Goal: Use online tool/utility: Utilize a website feature to perform a specific function

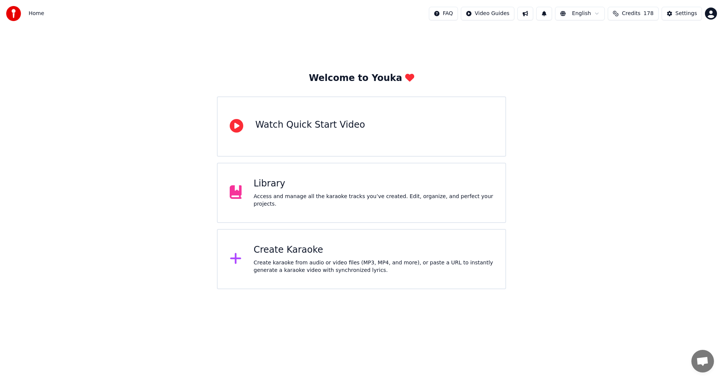
click at [277, 251] on div "Create Karaoke" at bounding box center [374, 250] width 240 height 12
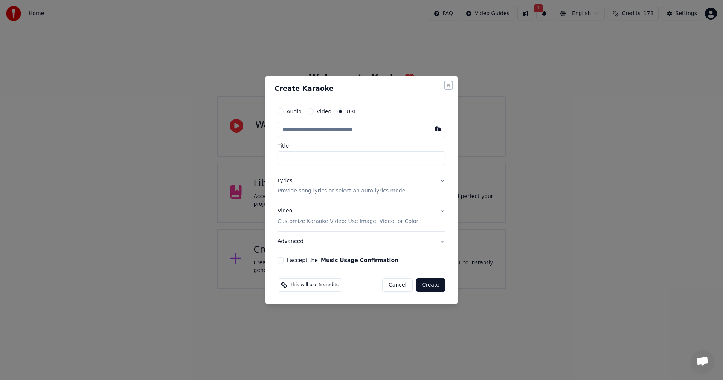
click at [449, 84] on button "Close" at bounding box center [449, 85] width 6 height 6
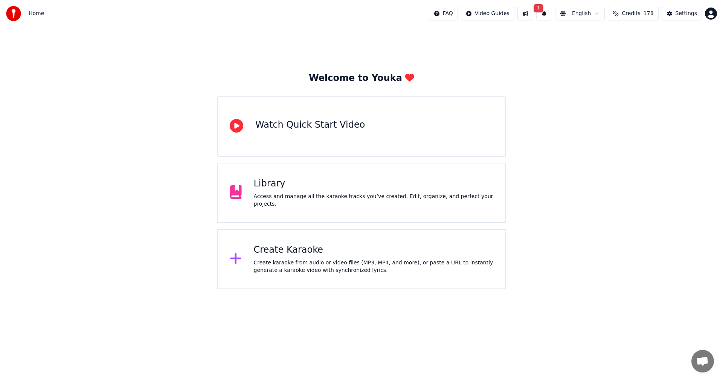
click at [286, 254] on div "Create Karaoke" at bounding box center [374, 250] width 240 height 12
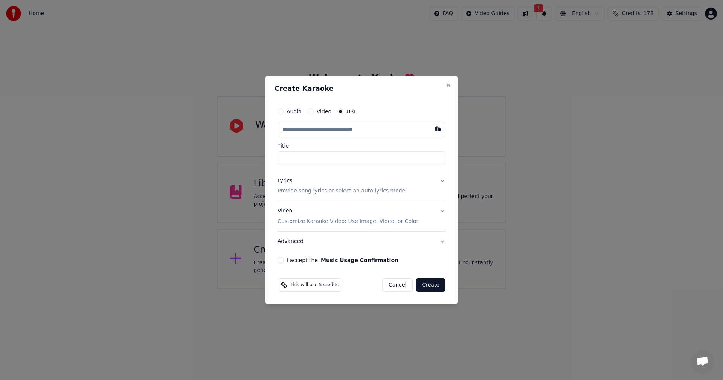
click at [281, 110] on button "Audio" at bounding box center [281, 111] width 6 height 6
click at [294, 131] on div "Choose File" at bounding box center [299, 130] width 42 height 14
type input "**********"
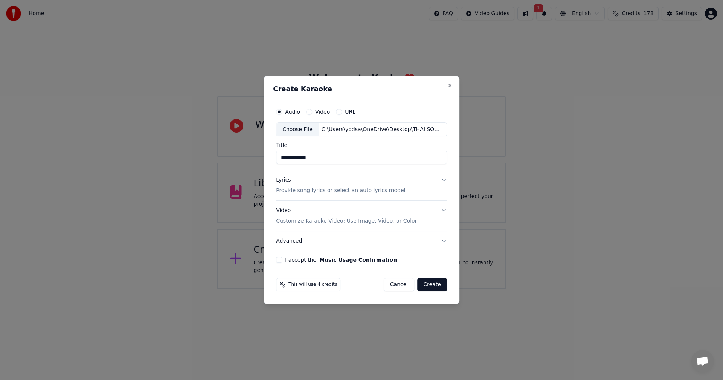
click at [283, 191] on p "Provide song lyrics or select an auto lyrics model" at bounding box center [340, 191] width 129 height 8
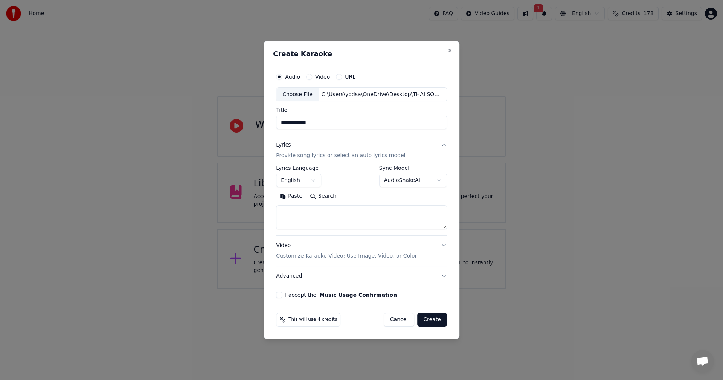
click at [285, 197] on button "Paste" at bounding box center [291, 197] width 30 height 12
click at [280, 293] on button "I accept the Music Usage Confirmation" at bounding box center [279, 295] width 6 height 6
type textarea "**********"
click at [430, 318] on button "Create" at bounding box center [432, 320] width 30 height 14
select select "**"
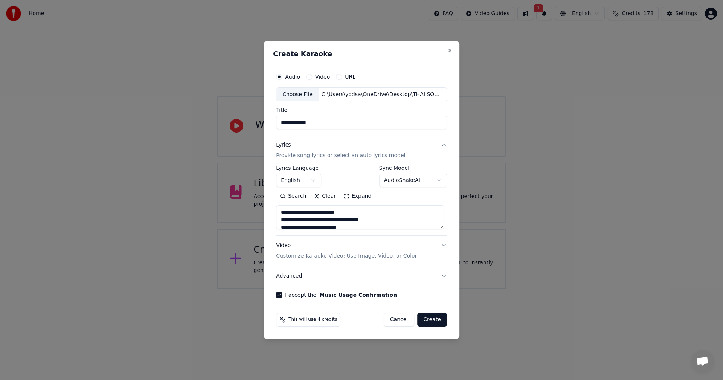
type textarea "**********"
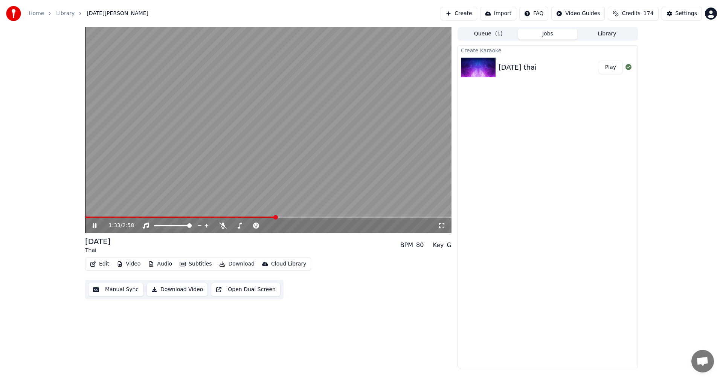
click at [93, 226] on icon at bounding box center [95, 225] width 4 height 5
click at [175, 292] on button "Download Video" at bounding box center [177, 290] width 61 height 14
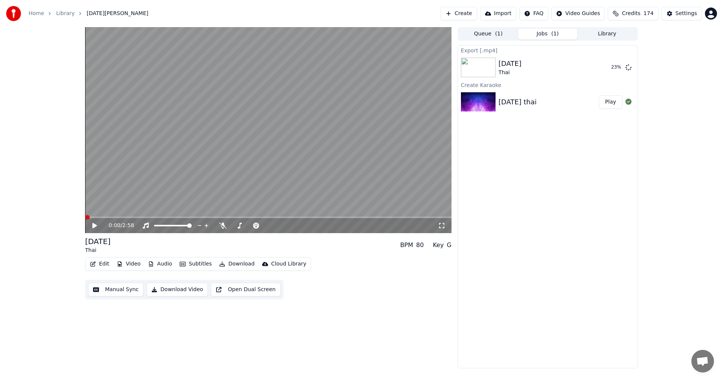
click at [85, 217] on span at bounding box center [85, 218] width 0 height 2
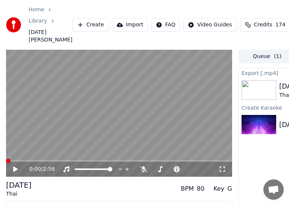
click at [15, 167] on icon at bounding box center [20, 169] width 17 height 6
click at [17, 160] on span at bounding box center [119, 161] width 226 height 2
click at [23, 160] on video at bounding box center [119, 113] width 226 height 127
click at [15, 168] on icon at bounding box center [15, 169] width 5 height 5
click at [15, 168] on icon at bounding box center [20, 169] width 17 height 6
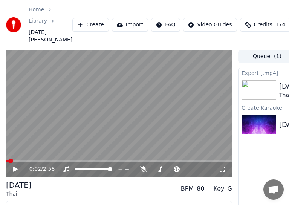
click at [8, 160] on span at bounding box center [7, 161] width 3 height 2
click at [7, 162] on span at bounding box center [6, 161] width 1 height 2
click at [13, 170] on icon at bounding box center [15, 169] width 5 height 5
click at [14, 169] on icon at bounding box center [16, 169] width 4 height 5
click at [15, 170] on icon at bounding box center [15, 169] width 5 height 5
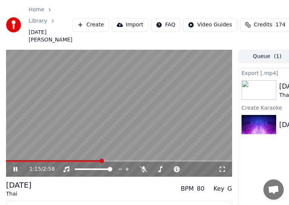
click at [15, 170] on icon at bounding box center [20, 169] width 17 height 6
click at [7, 160] on span at bounding box center [6, 161] width 1 height 2
click at [6, 160] on span at bounding box center [8, 161] width 5 height 5
click at [15, 167] on icon at bounding box center [15, 169] width 5 height 5
click at [15, 167] on icon at bounding box center [20, 169] width 17 height 6
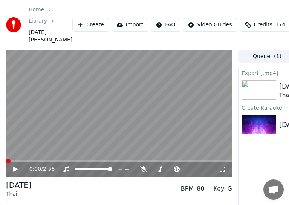
click at [6, 162] on span at bounding box center [8, 161] width 5 height 5
drag, startPoint x: 15, startPoint y: 170, endPoint x: 279, endPoint y: 165, distance: 264.1
click at [17, 170] on icon at bounding box center [15, 169] width 5 height 5
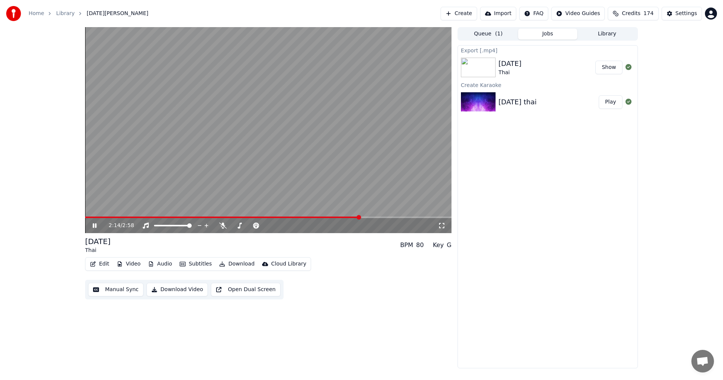
click at [88, 216] on video at bounding box center [268, 130] width 367 height 206
click at [87, 217] on span at bounding box center [86, 218] width 2 height 2
click at [92, 227] on icon at bounding box center [100, 226] width 18 height 6
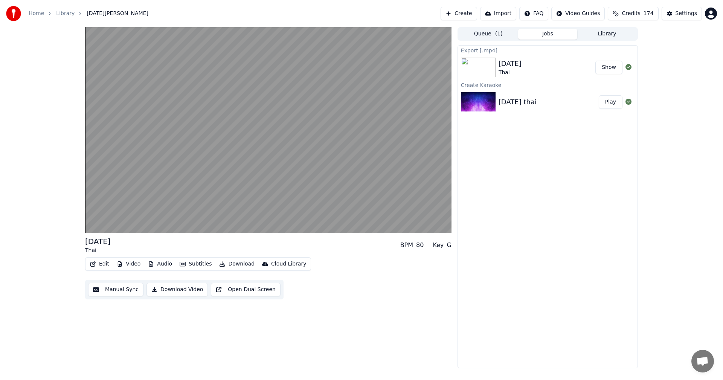
click at [607, 70] on button "Show" at bounding box center [609, 68] width 27 height 14
